Goal: Information Seeking & Learning: Learn about a topic

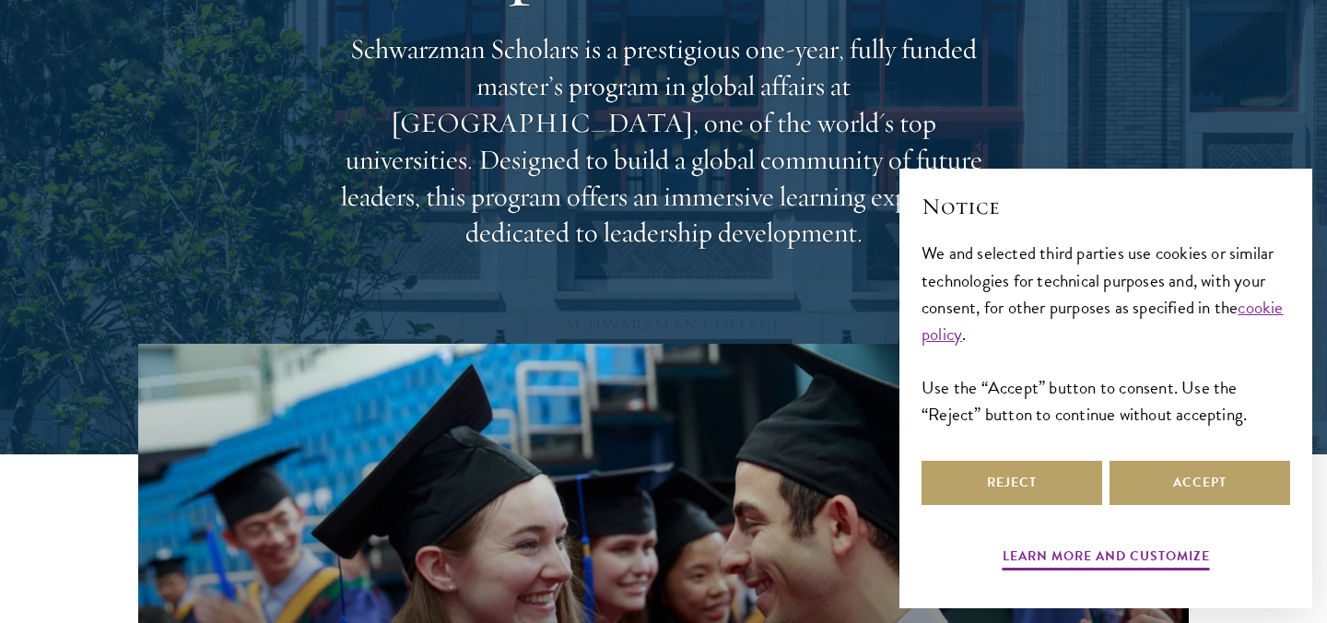
scroll to position [454, 0]
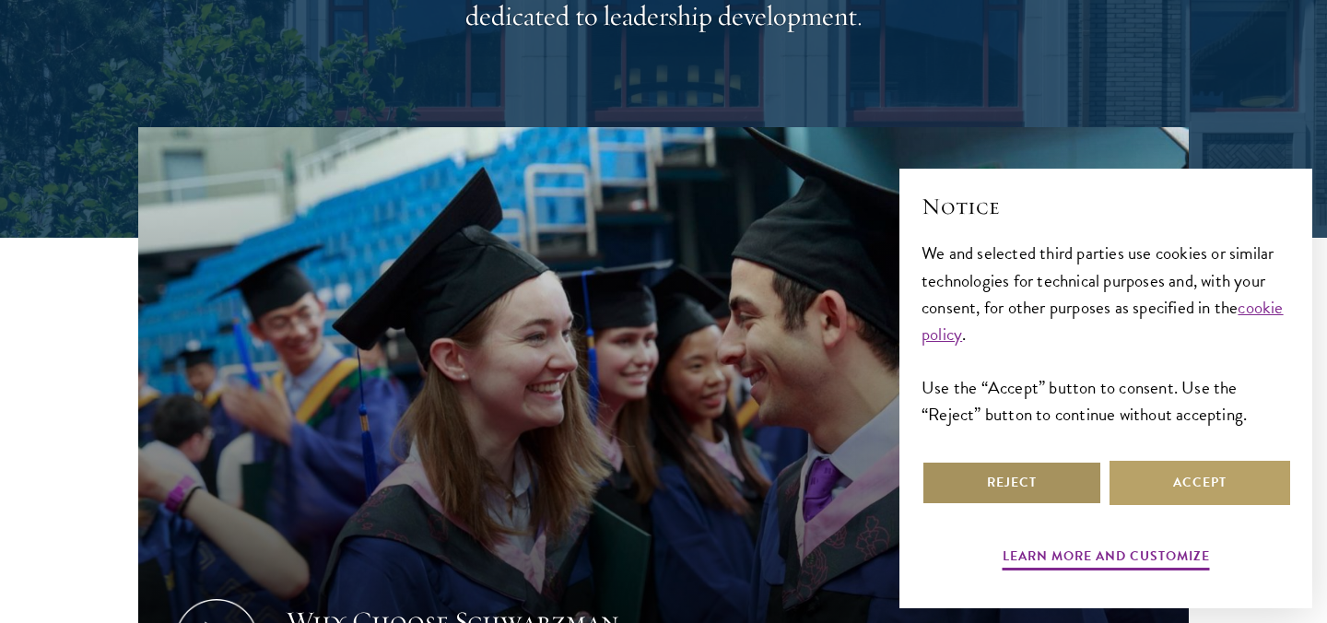
click at [978, 470] on button "Reject" at bounding box center [1011, 483] width 181 height 44
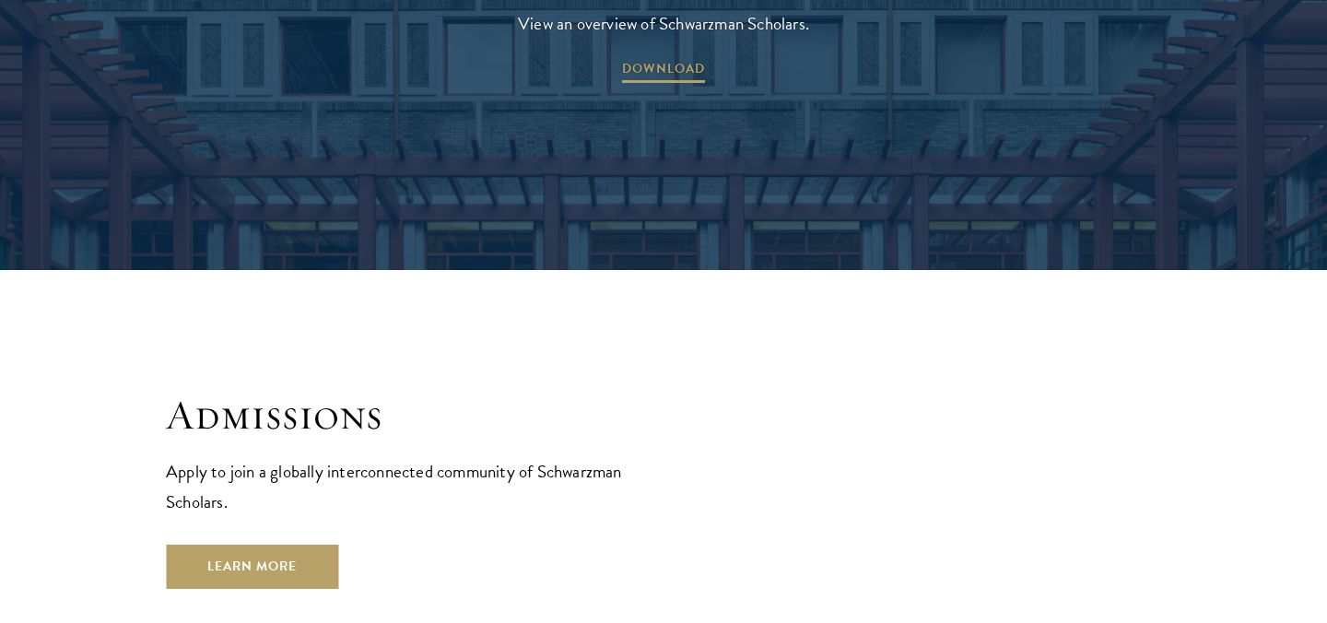
scroll to position [2824, 0]
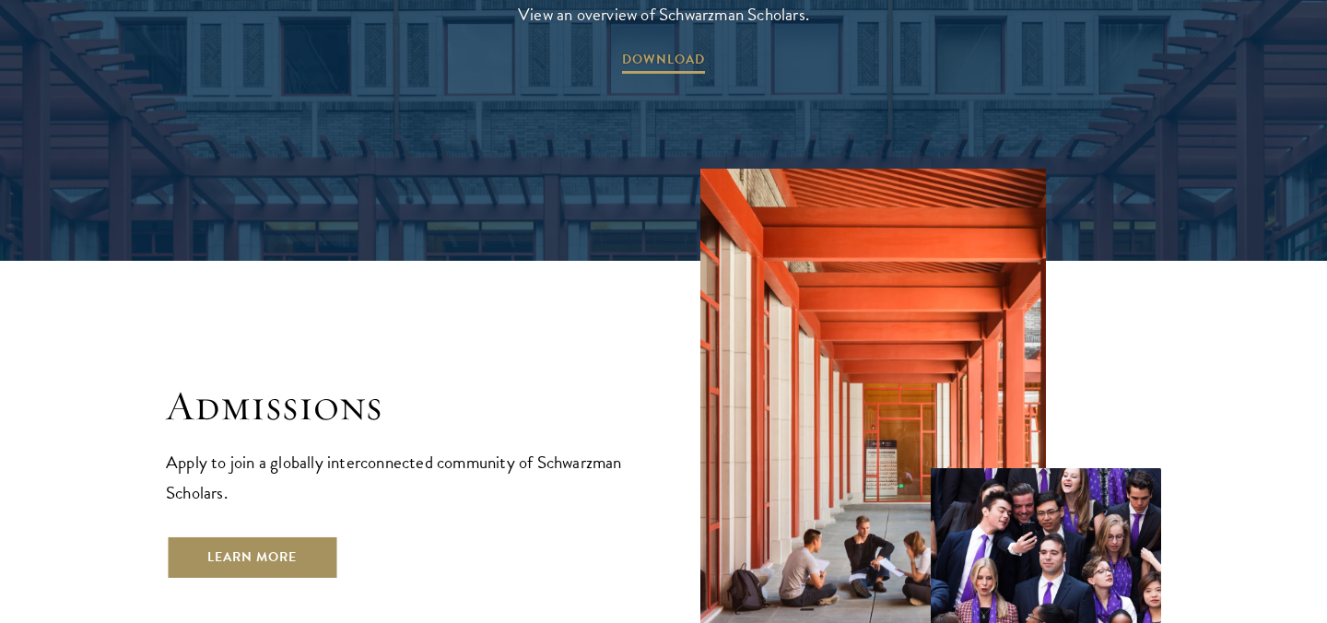
click at [302, 535] on link "Learn More" at bounding box center [252, 557] width 172 height 44
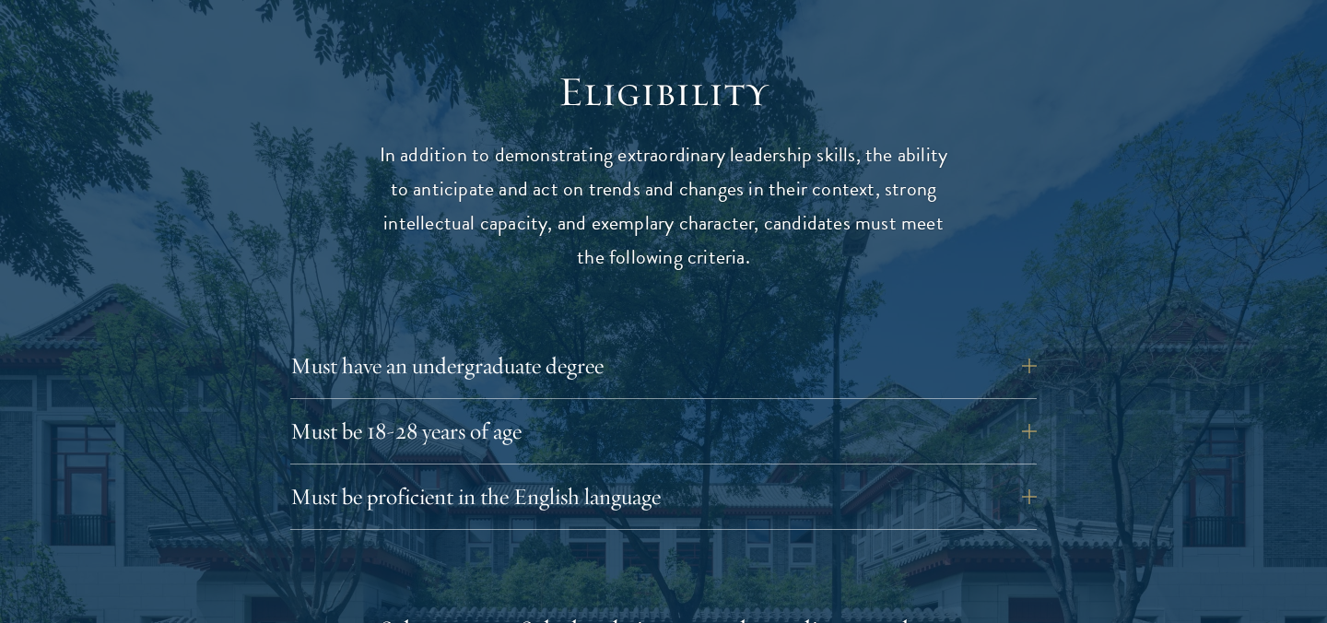
scroll to position [2394, 0]
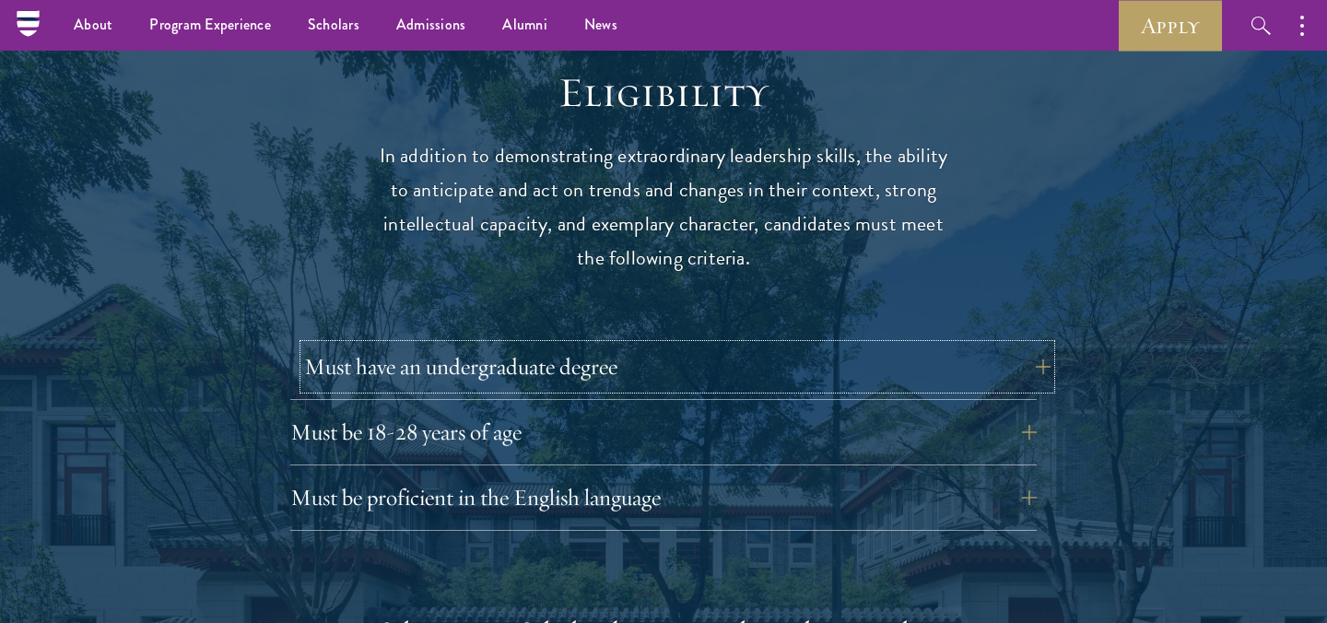
click at [471, 345] on button "Must have an undergraduate degree" at bounding box center [677, 367] width 746 height 44
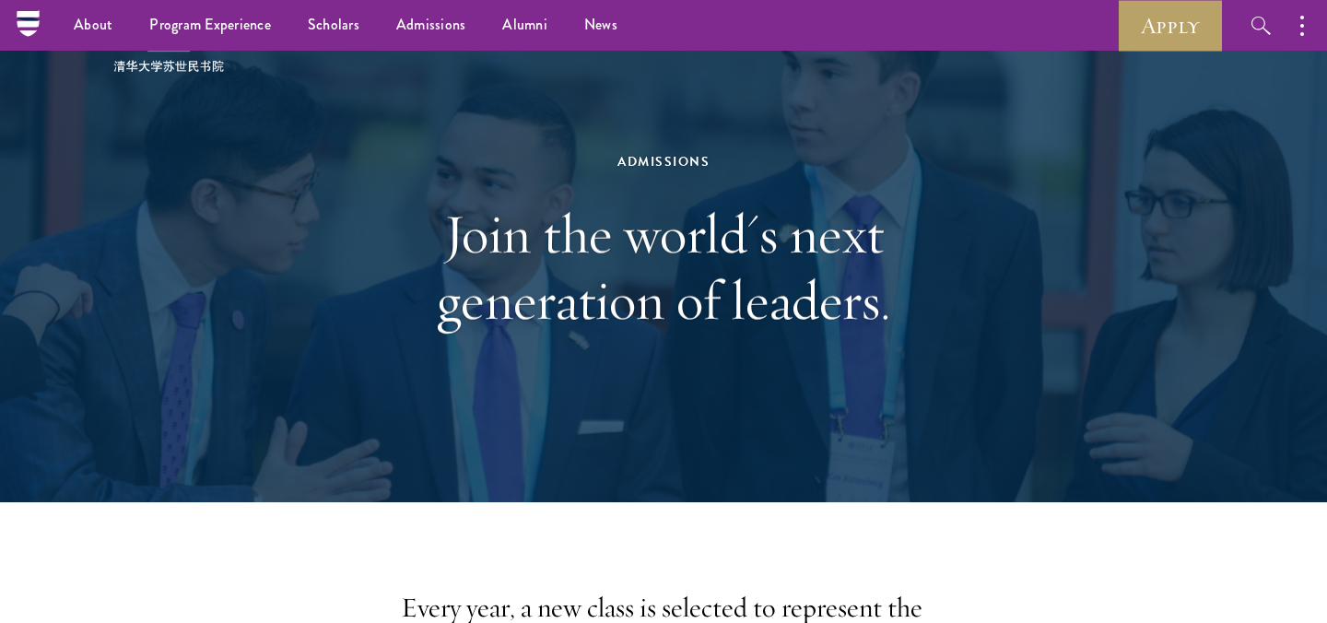
scroll to position [0, 0]
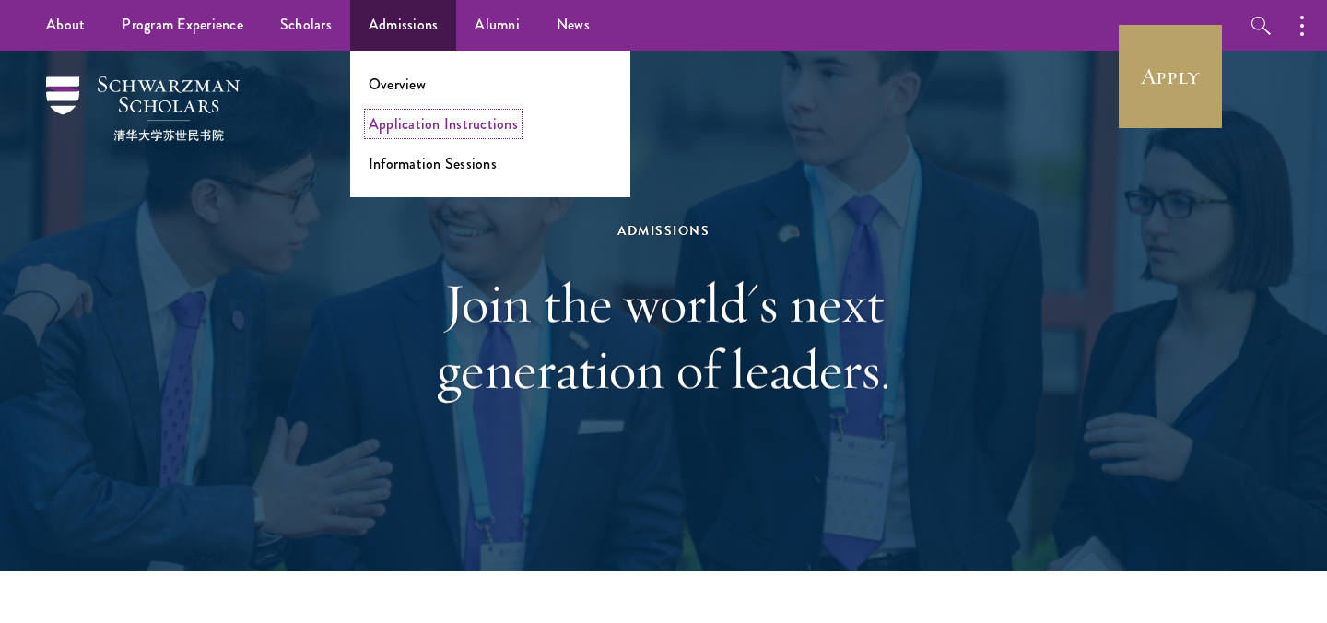
click at [432, 123] on link "Application Instructions" at bounding box center [443, 123] width 149 height 21
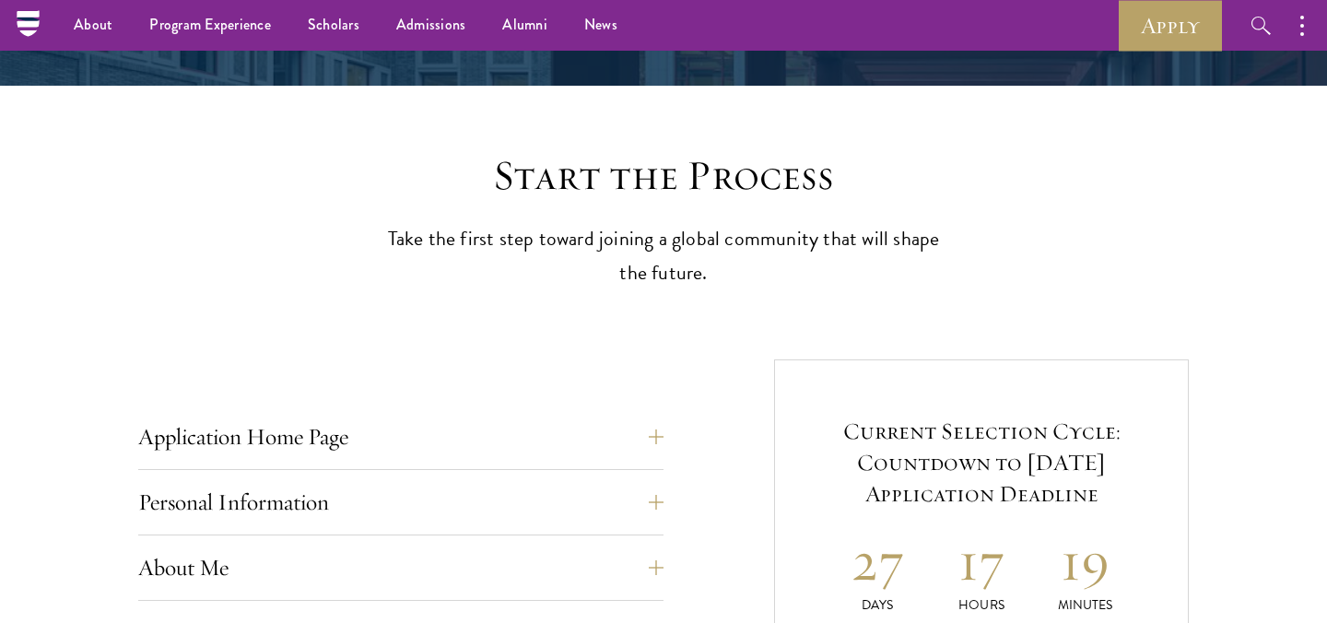
scroll to position [383, 0]
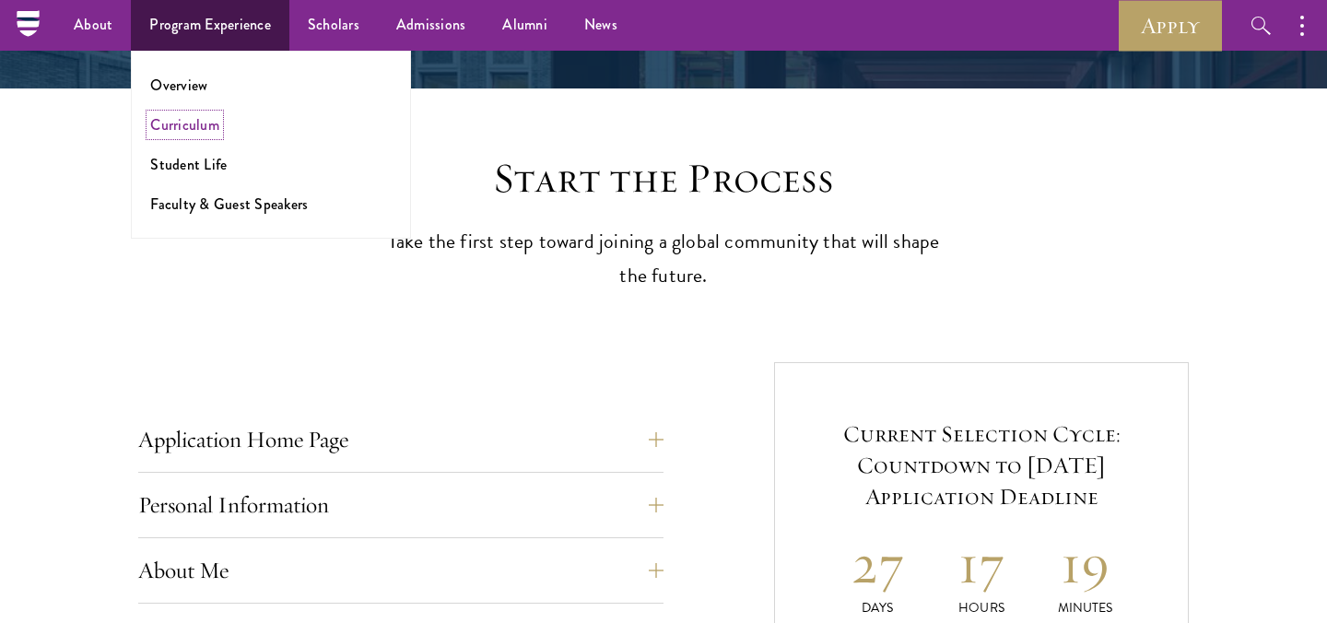
click at [196, 122] on link "Curriculum" at bounding box center [184, 124] width 69 height 21
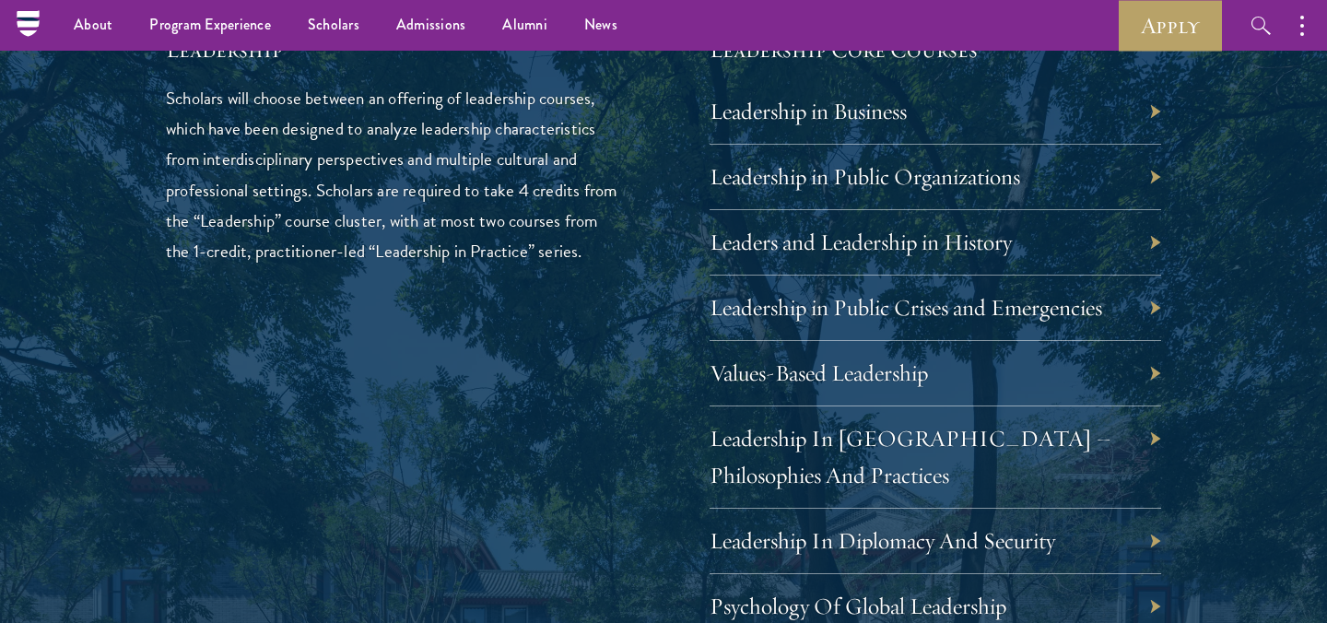
scroll to position [3031, 0]
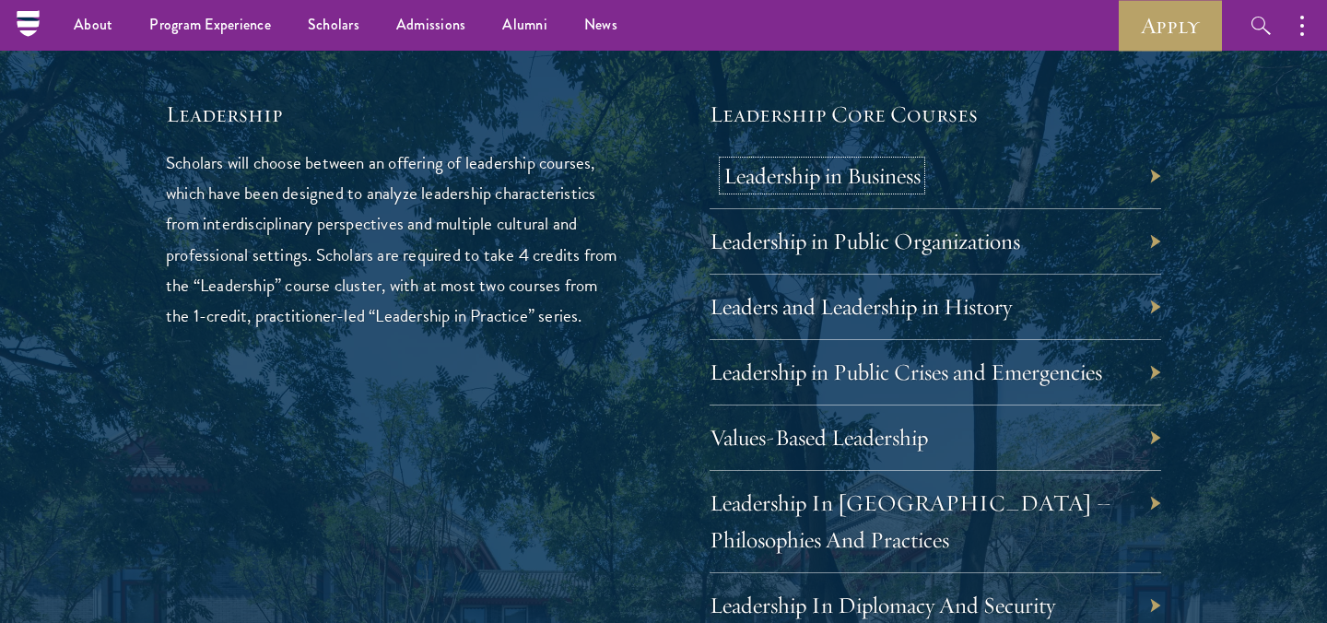
click at [861, 184] on link "Leadership in Business" at bounding box center [821, 175] width 197 height 29
click at [1153, 183] on div "Leadership in Business" at bounding box center [934, 176] width 451 height 65
click at [1142, 181] on div "Leadership in Business" at bounding box center [934, 176] width 451 height 65
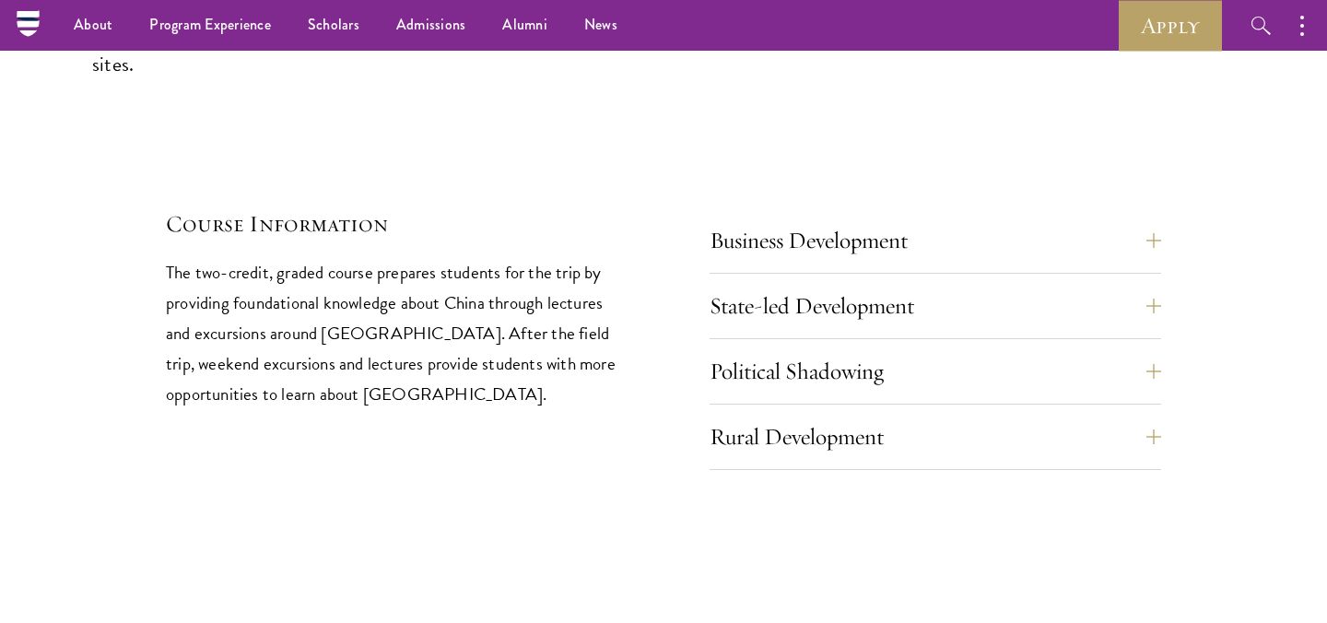
scroll to position [7645, 0]
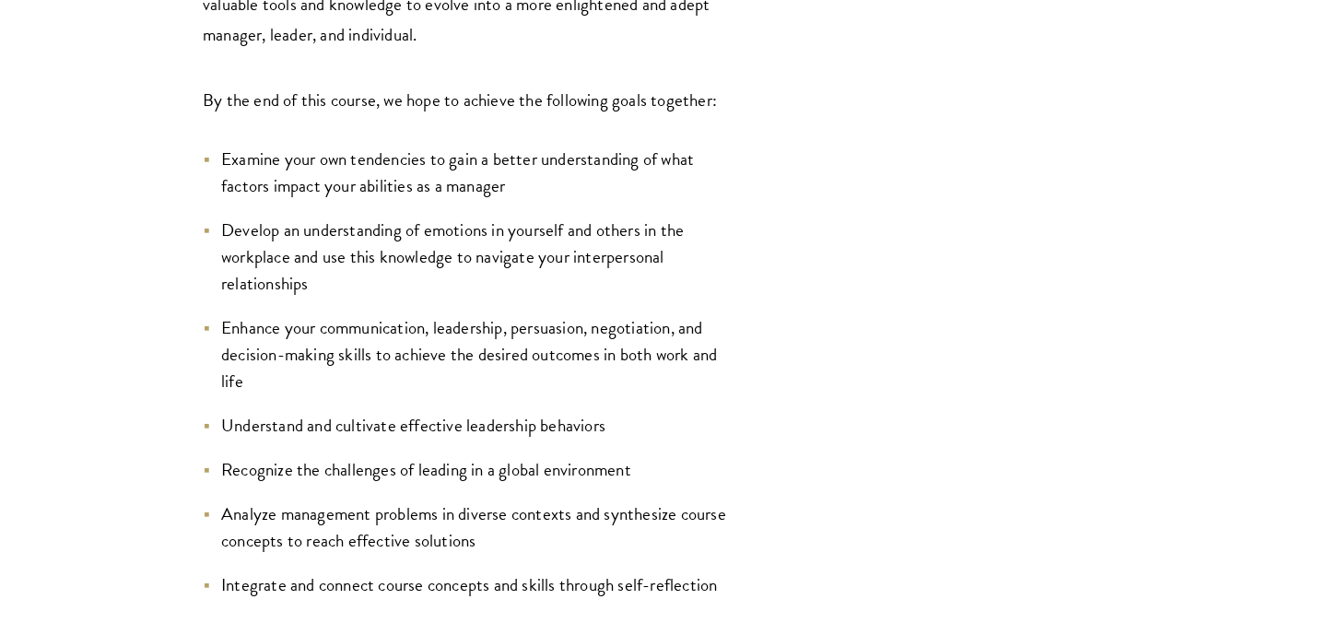
scroll to position [892, 0]
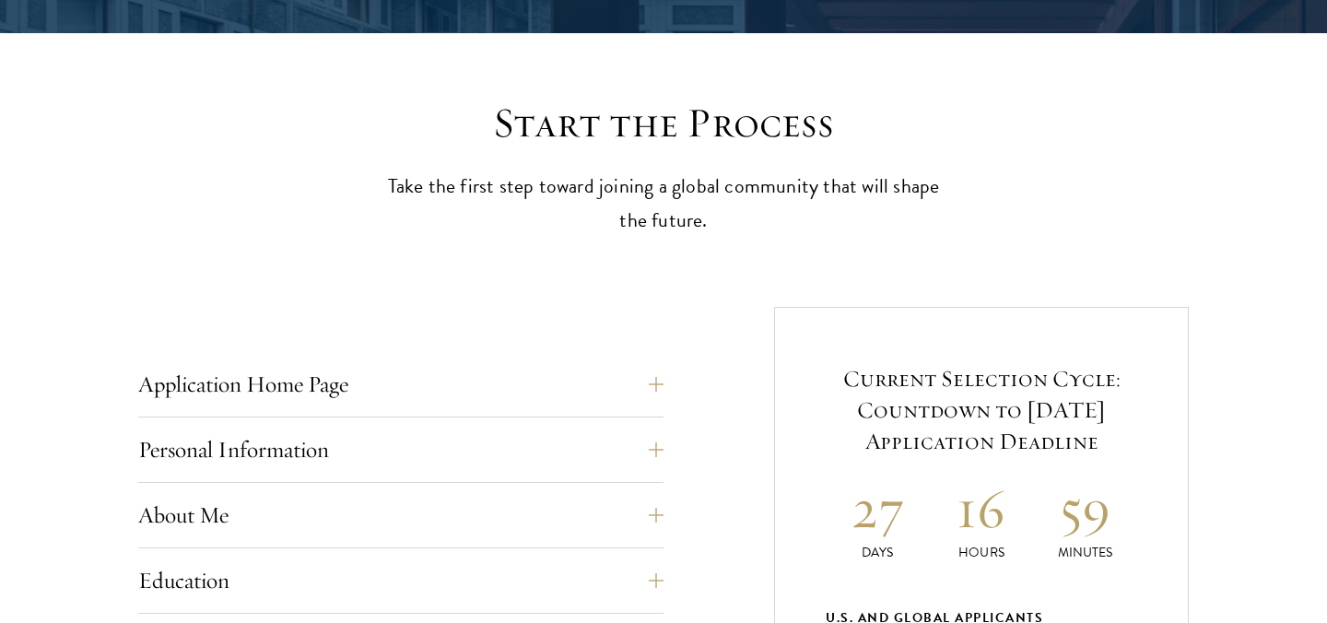
scroll to position [498, 0]
